Goal: Check status: Check status

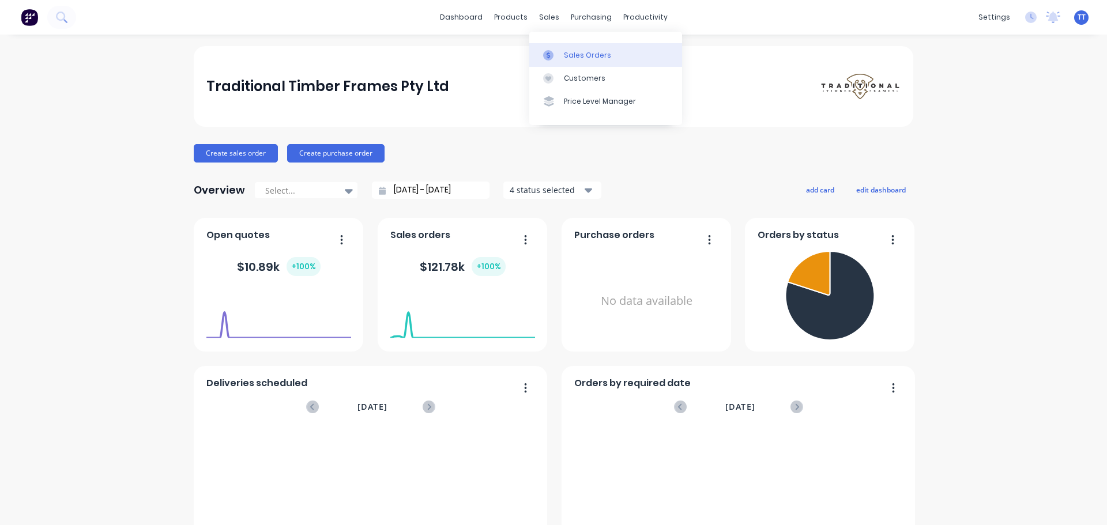
click at [579, 55] on div "Sales Orders" at bounding box center [587, 55] width 47 height 10
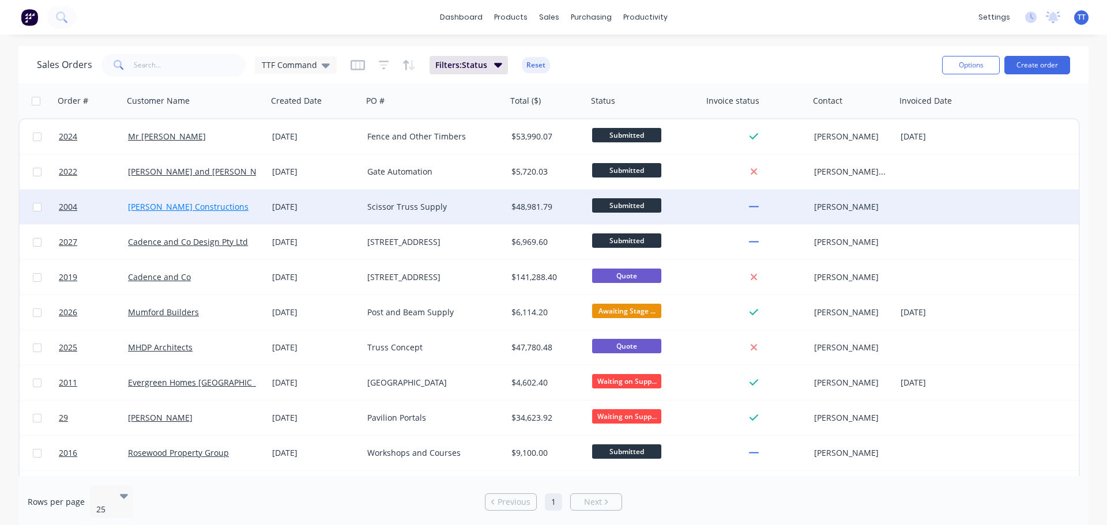
click at [157, 206] on link "[PERSON_NAME] Constructions" at bounding box center [188, 206] width 120 height 11
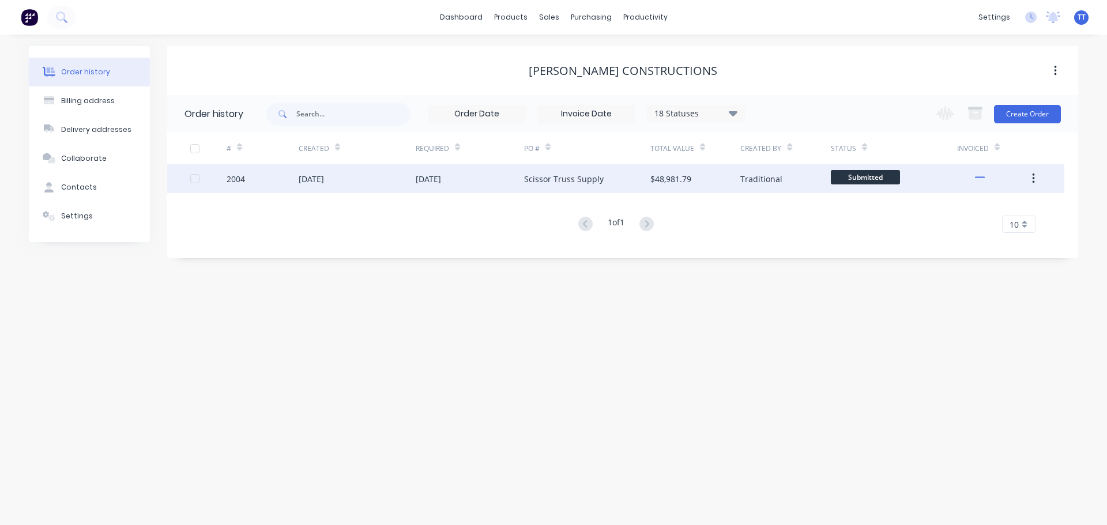
click at [324, 179] on div "[DATE]" at bounding box center [311, 179] width 25 height 12
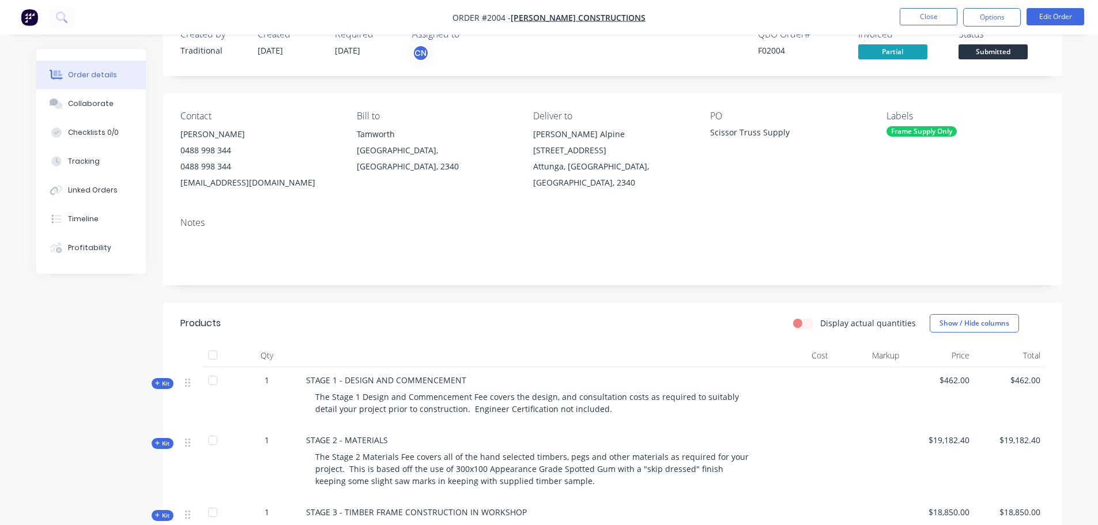
scroll to position [31, 0]
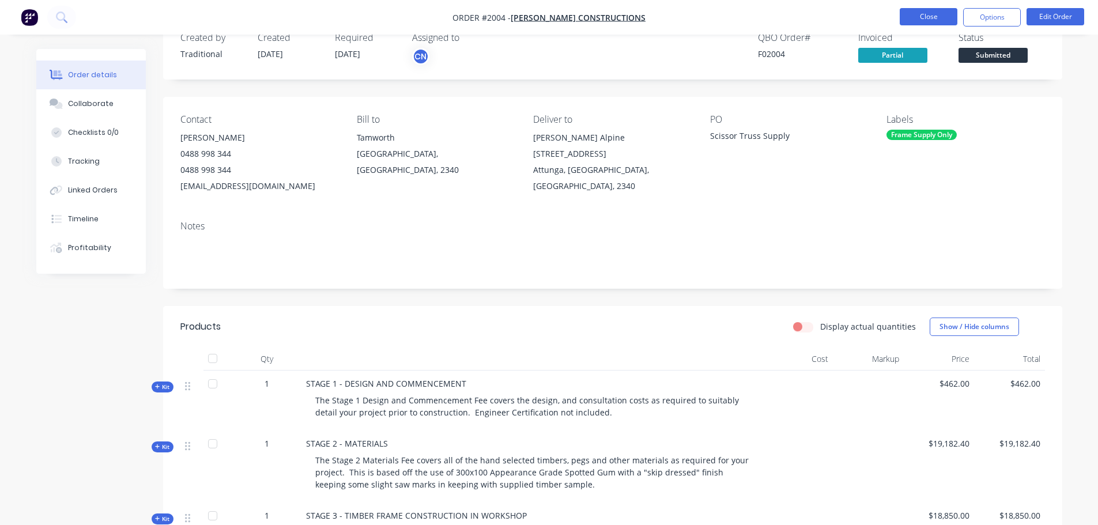
click at [934, 15] on button "Close" at bounding box center [929, 16] width 58 height 17
